Goal: Task Accomplishment & Management: Use online tool/utility

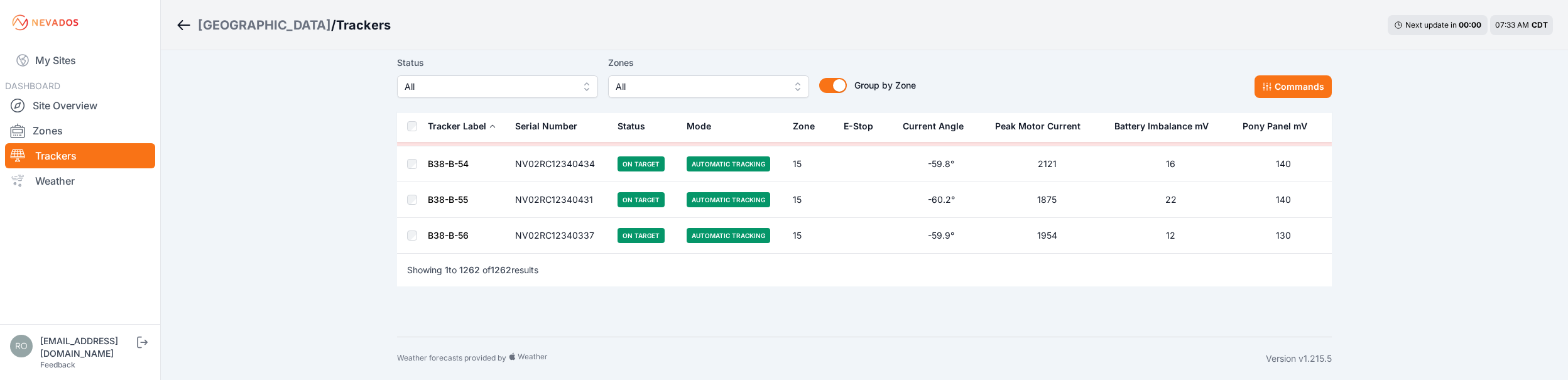
scroll to position [45386, 0]
drag, startPoint x: 307, startPoint y: 200, endPoint x: 164, endPoint y: 86, distance: 182.9
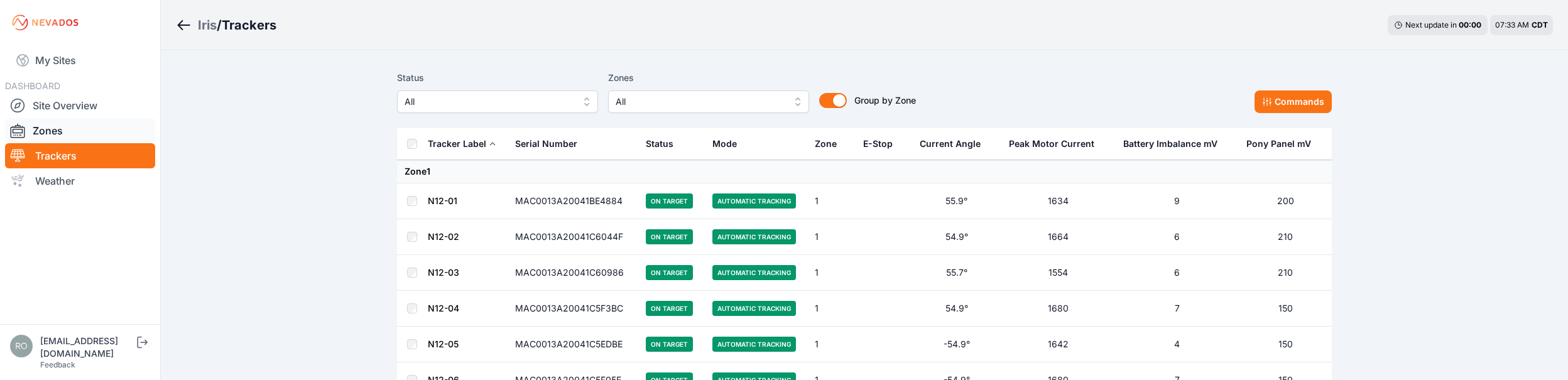
scroll to position [20573, 0]
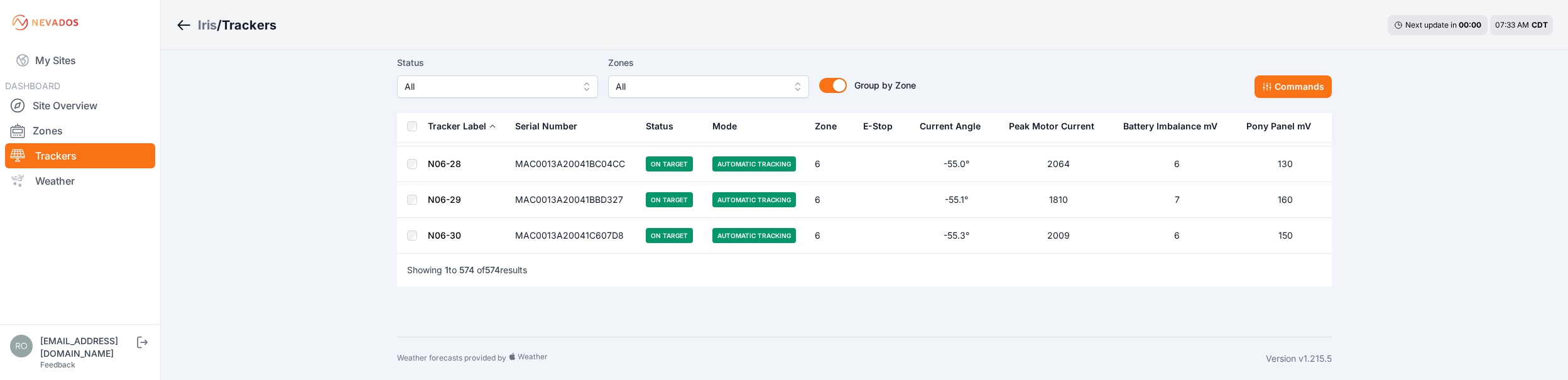
click at [70, 160] on link "Trackers" at bounding box center [79, 155] width 151 height 25
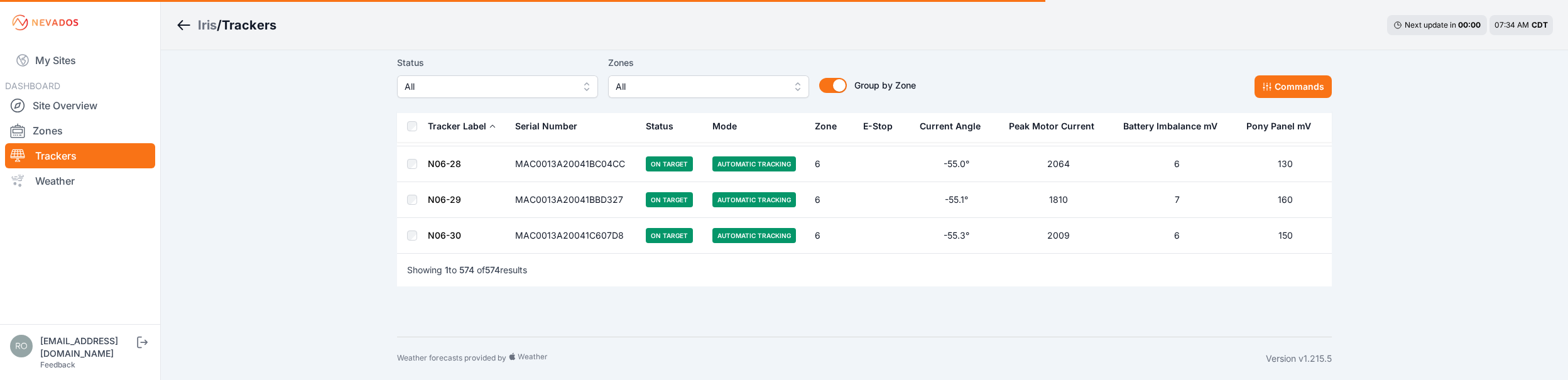
click at [690, 79] on span "All" at bounding box center [700, 87] width 168 height 15
click at [691, 90] on span "All" at bounding box center [700, 87] width 168 height 15
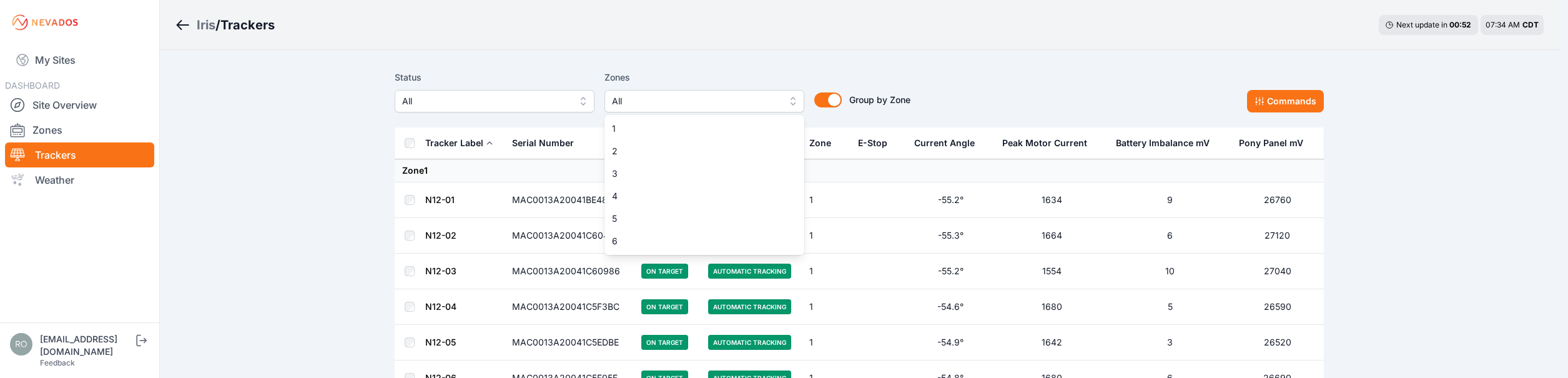
click at [718, 105] on span "All" at bounding box center [696, 101] width 167 height 15
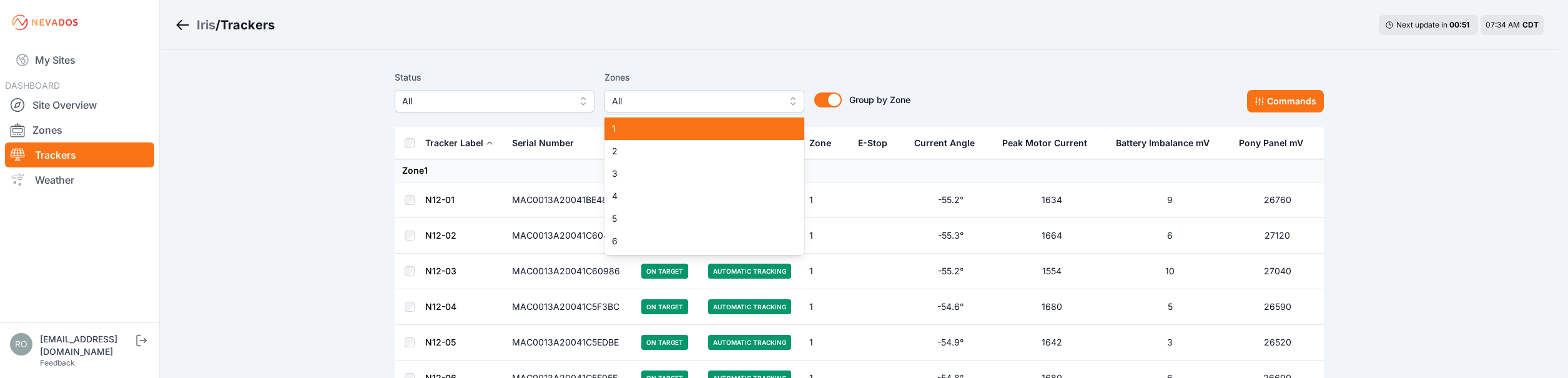
click at [644, 137] on div "1" at bounding box center [704, 128] width 200 height 22
click at [638, 159] on div "2" at bounding box center [704, 150] width 200 height 22
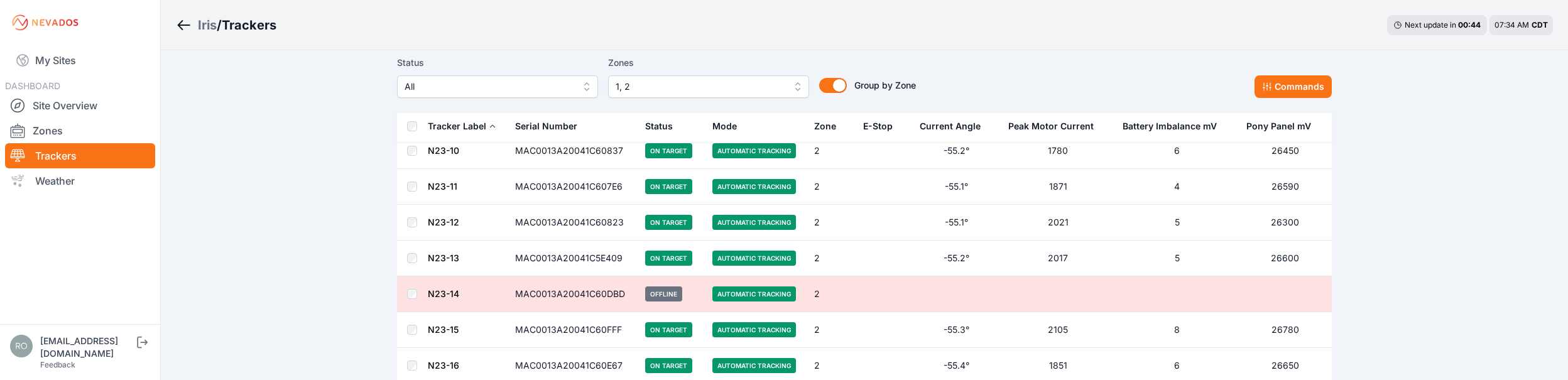
scroll to position [7123, 0]
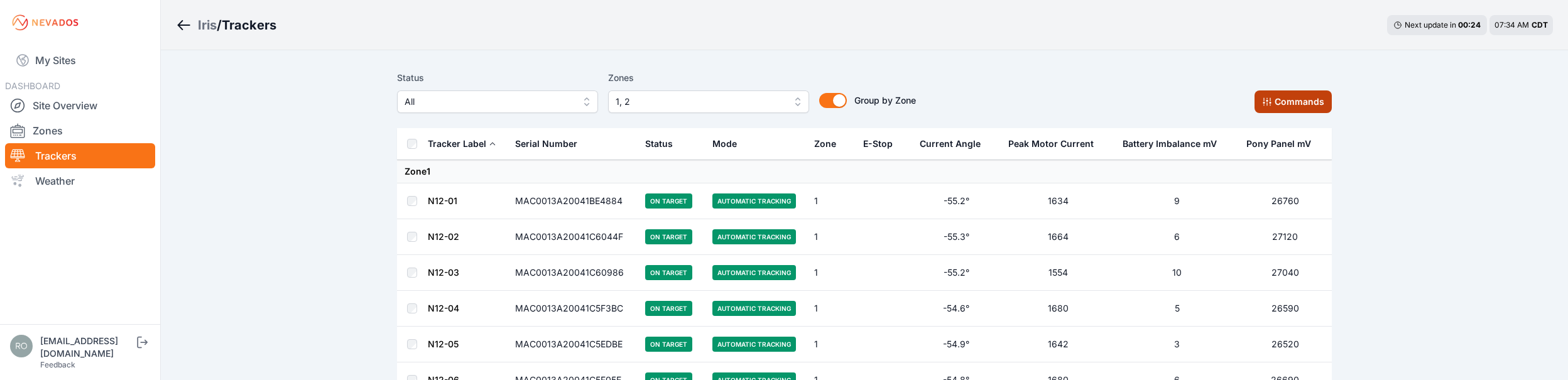
click at [1300, 105] on button "Commands" at bounding box center [1293, 101] width 78 height 22
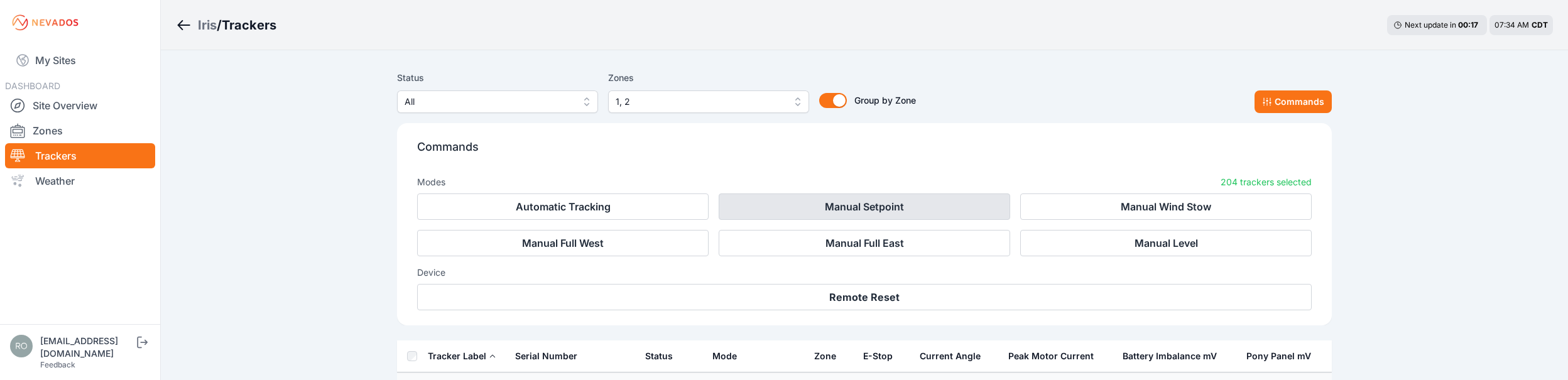
click at [893, 199] on button "Manual Setpoint" at bounding box center [864, 207] width 292 height 27
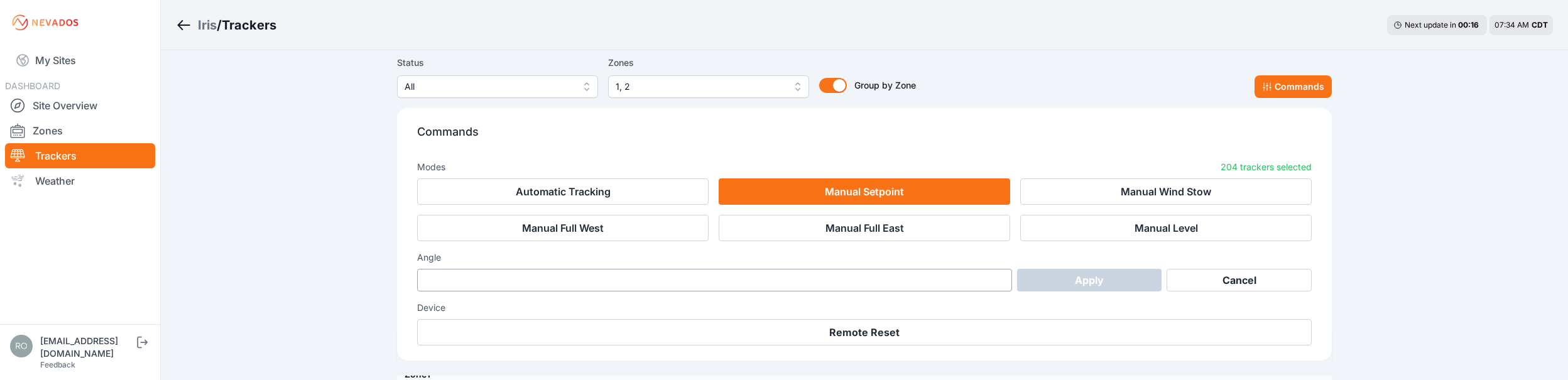
scroll to position [63, 0]
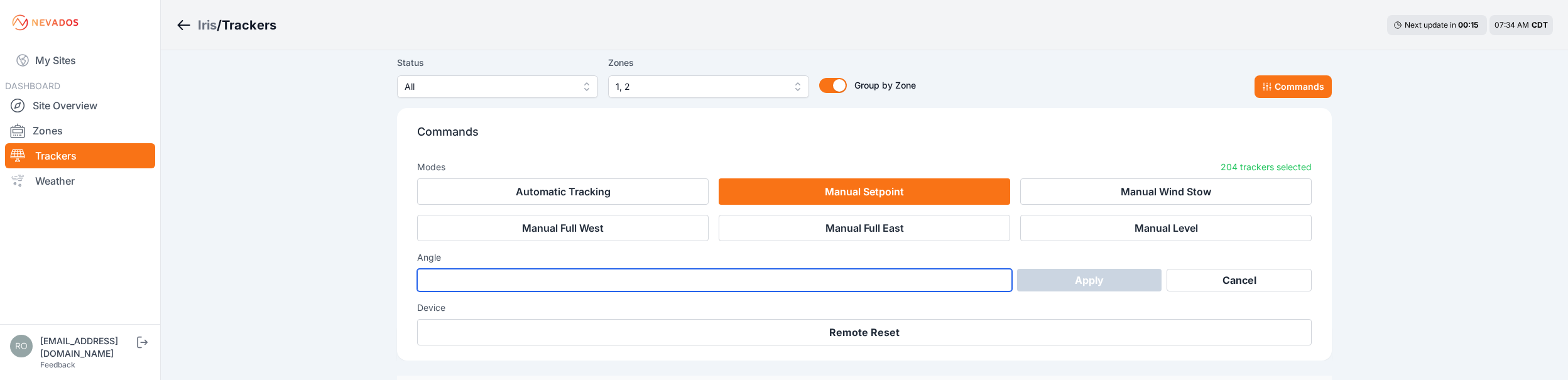
click at [682, 283] on input "number" at bounding box center [715, 279] width 595 height 22
type input "***"
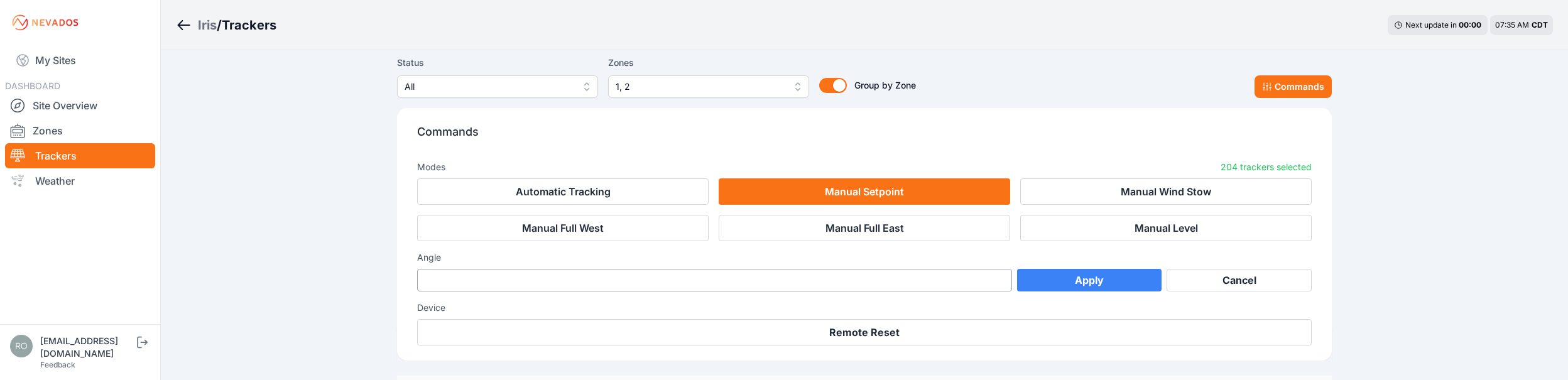
click at [1092, 279] on button "Apply" at bounding box center [1089, 279] width 145 height 22
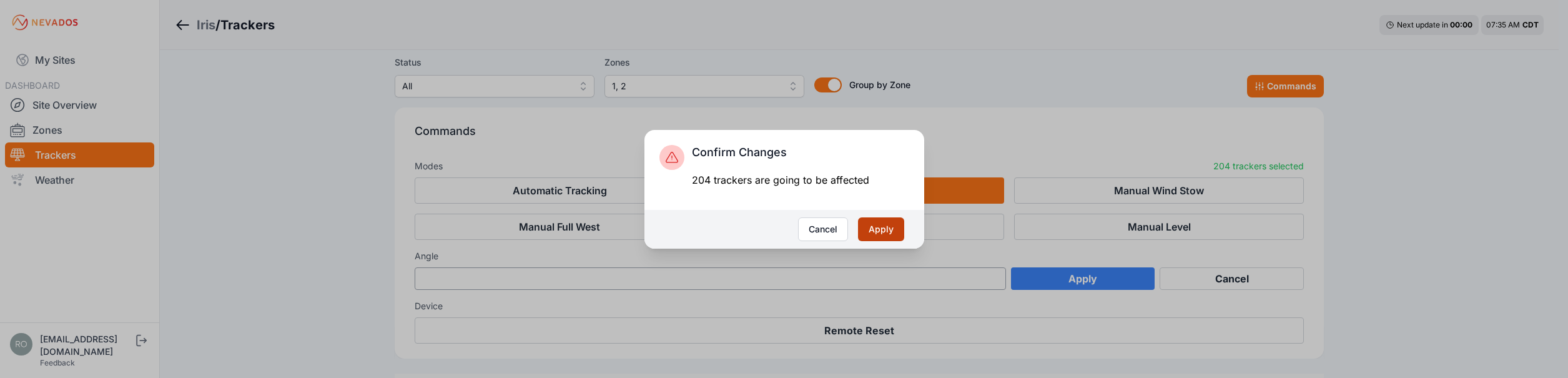
click at [890, 231] on button "Apply" at bounding box center [881, 229] width 46 height 24
